Goal: Find specific page/section: Find specific page/section

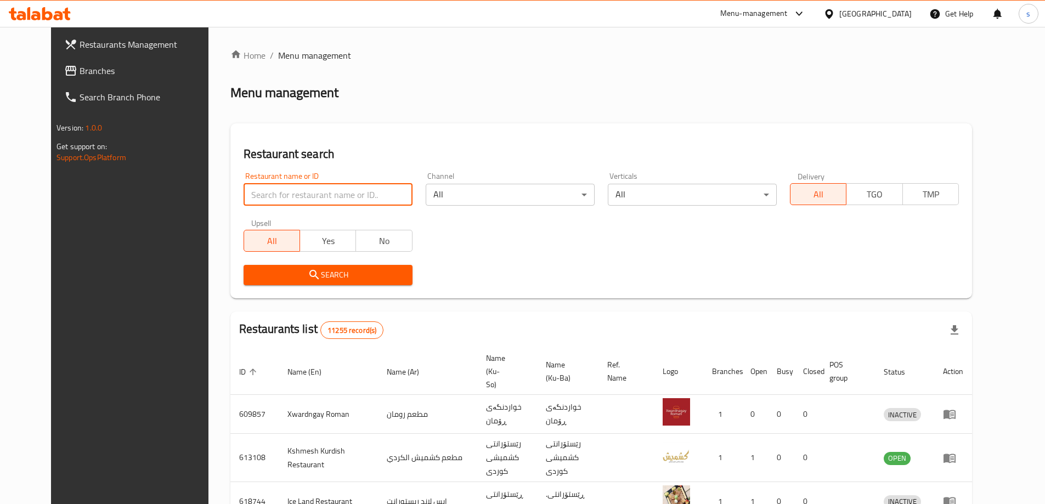
click at [268, 197] on input "search" at bounding box center [328, 195] width 169 height 22
paste input "bnb fast food"
type input "bnb fast food"
click button "Search" at bounding box center [328, 275] width 169 height 20
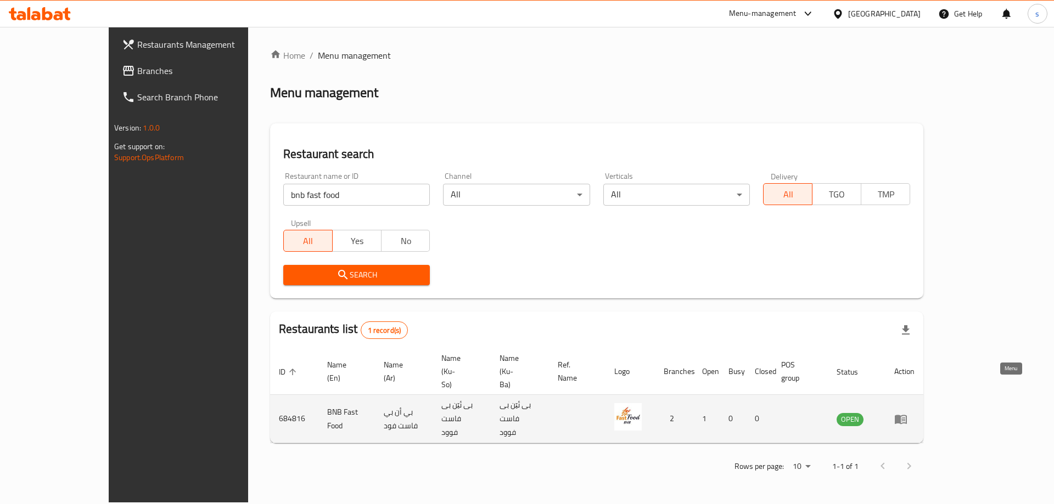
click at [906, 415] on icon "enhanced table" at bounding box center [900, 419] width 12 height 9
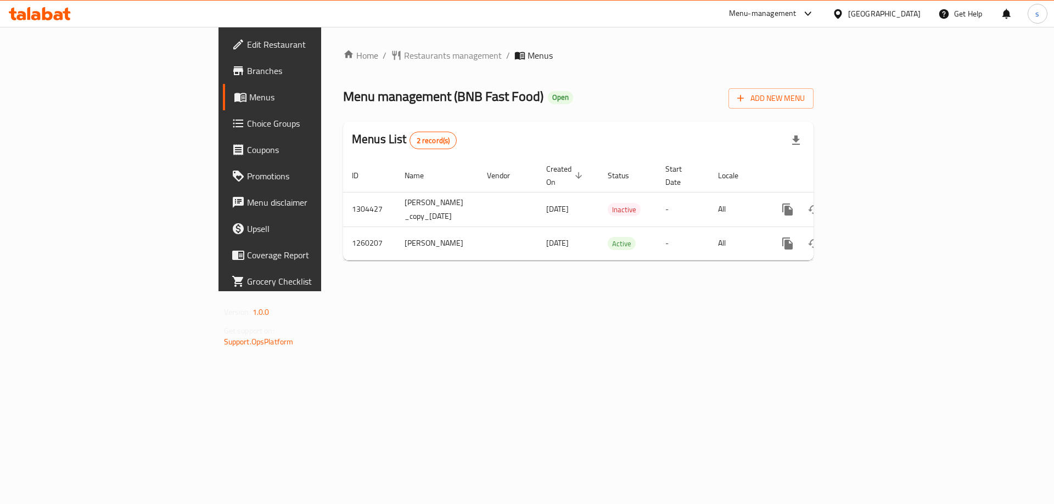
click at [247, 68] on span "Branches" at bounding box center [316, 70] width 139 height 13
